Goal: Check status: Check status

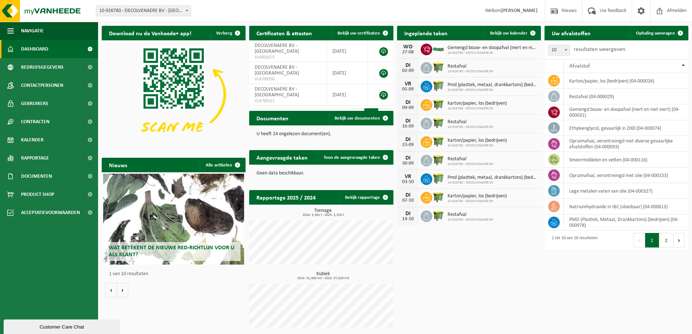
click at [466, 51] on span "10-926780 - DECOLVENAERE BV" at bounding box center [493, 53] width 90 height 4
click at [406, 46] on div "WO" at bounding box center [408, 47] width 15 height 6
click at [511, 33] on span "Bekijk uw kalender" at bounding box center [508, 33] width 37 height 5
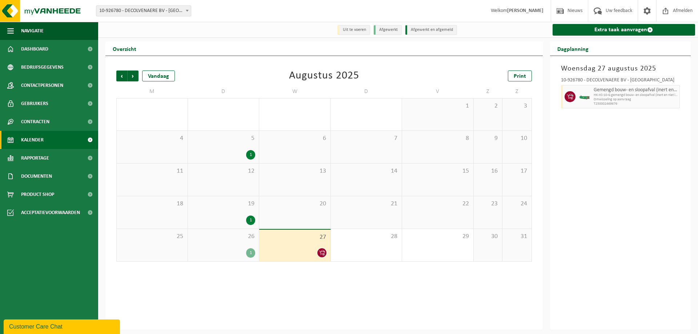
click at [287, 253] on div at bounding box center [295, 253] width 64 height 10
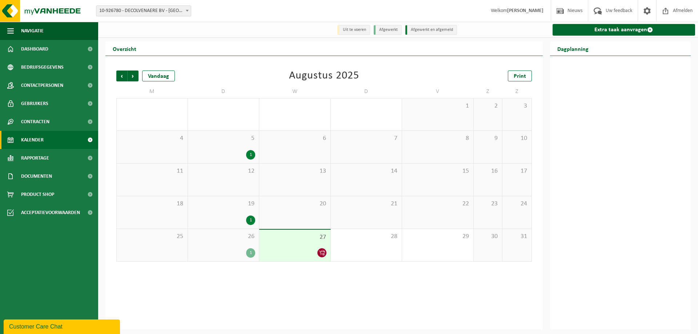
click at [311, 253] on div at bounding box center [295, 253] width 64 height 10
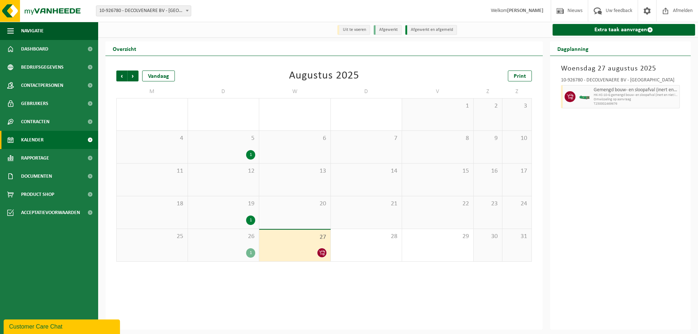
click at [605, 103] on span "T250002469676" at bounding box center [635, 104] width 84 height 4
click at [682, 9] on span "Afmelden" at bounding box center [682, 10] width 23 height 21
